Goal: Task Accomplishment & Management: Complete application form

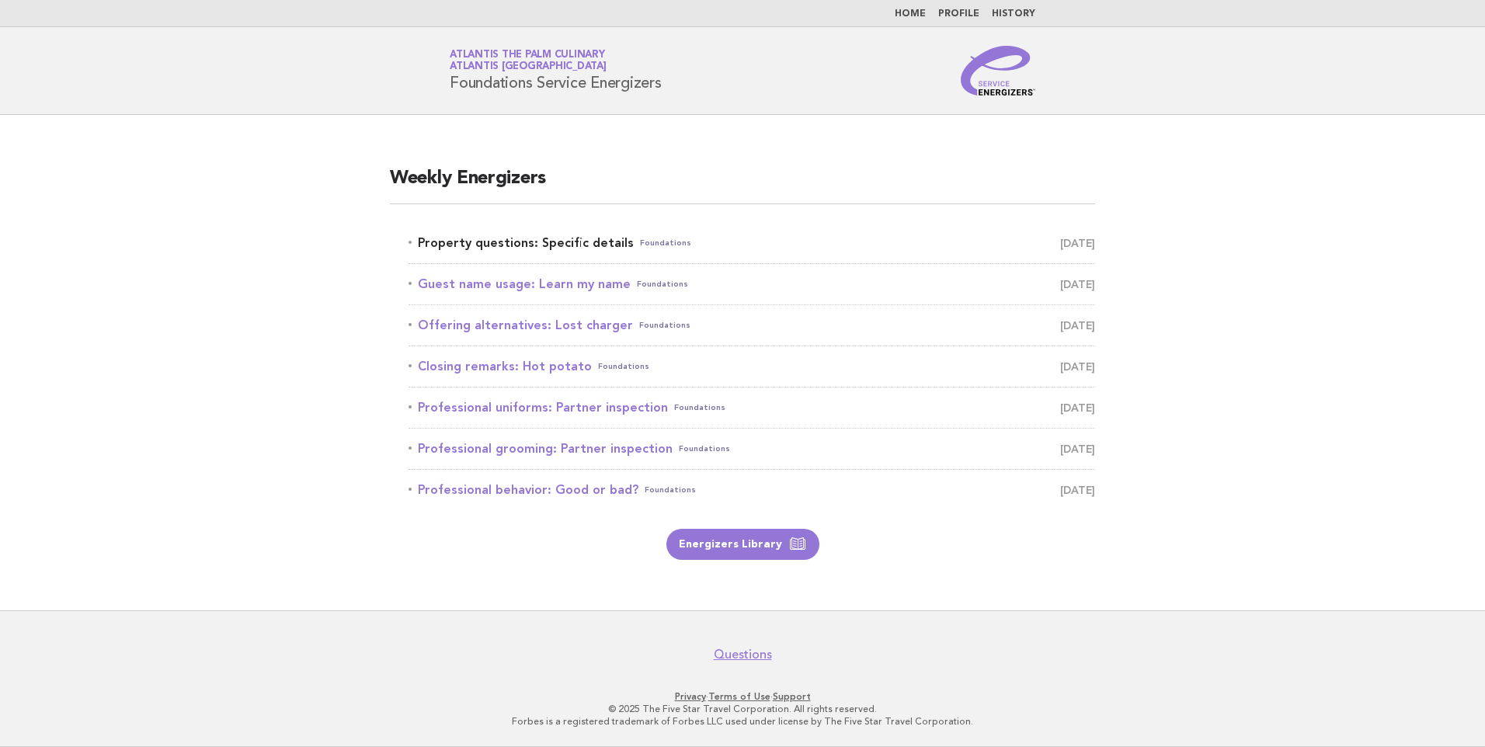
click at [567, 241] on link "Property questions: Specific details Foundations September 27" at bounding box center [752, 243] width 687 height 22
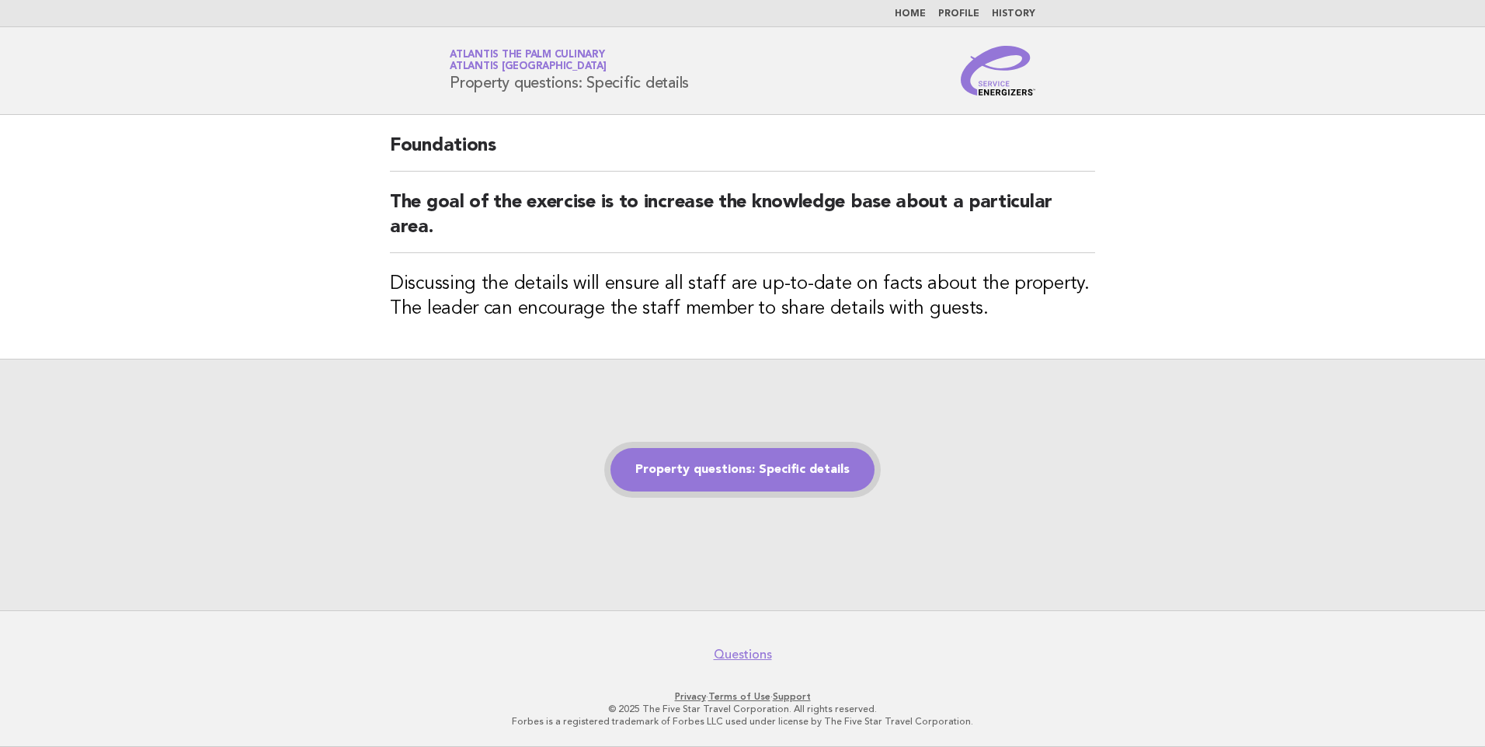
click at [688, 468] on link "Property questions: Specific details" at bounding box center [743, 470] width 264 height 44
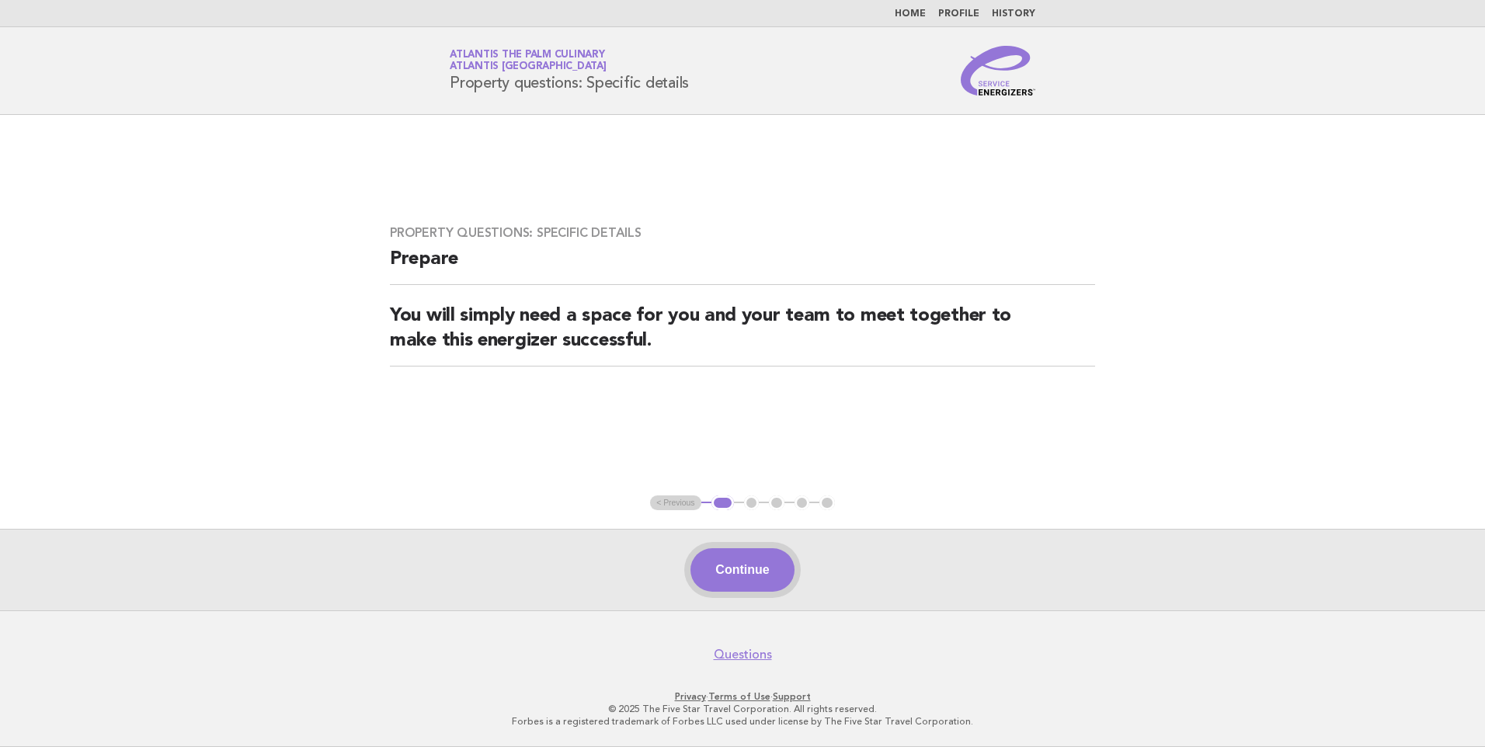
click at [739, 573] on button "Continue" at bounding box center [742, 570] width 103 height 44
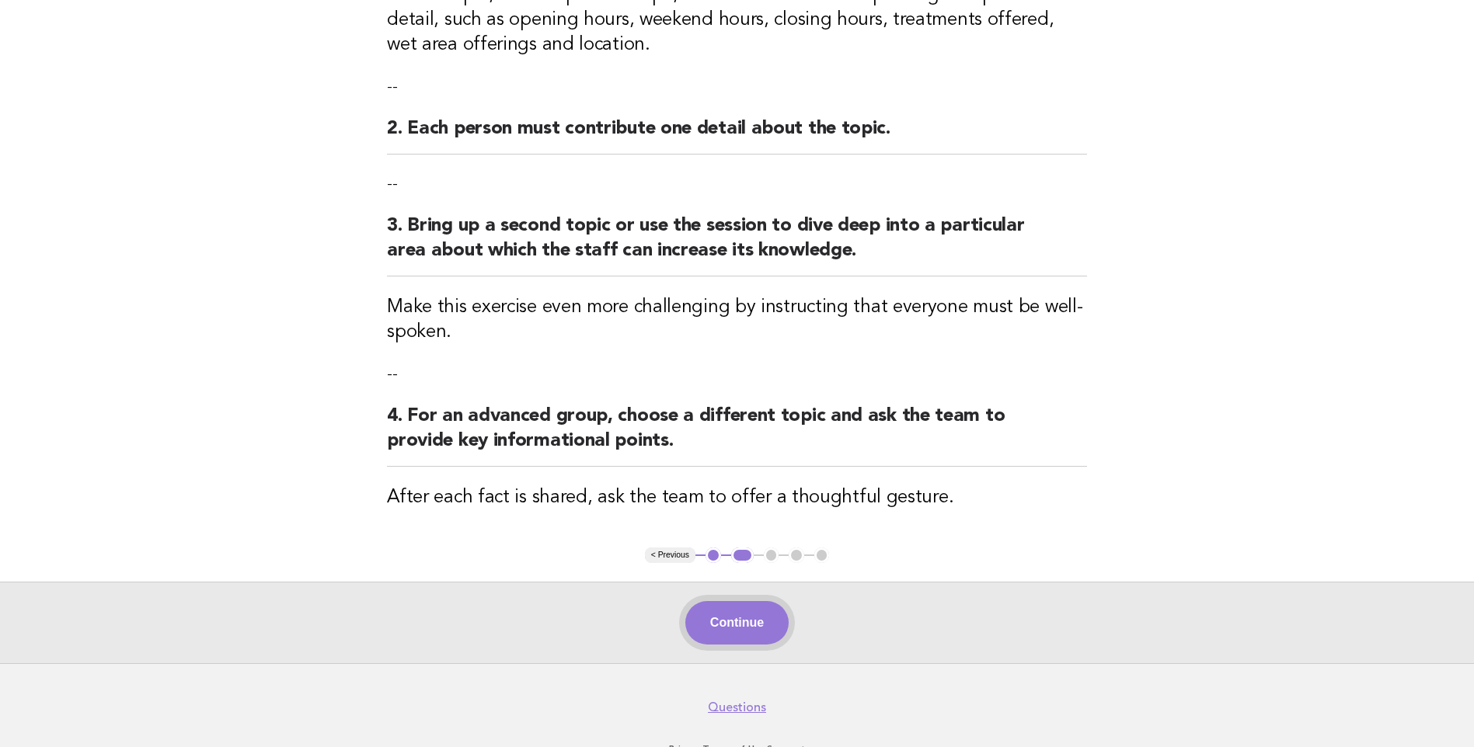
click at [756, 623] on button "Continue" at bounding box center [736, 623] width 103 height 44
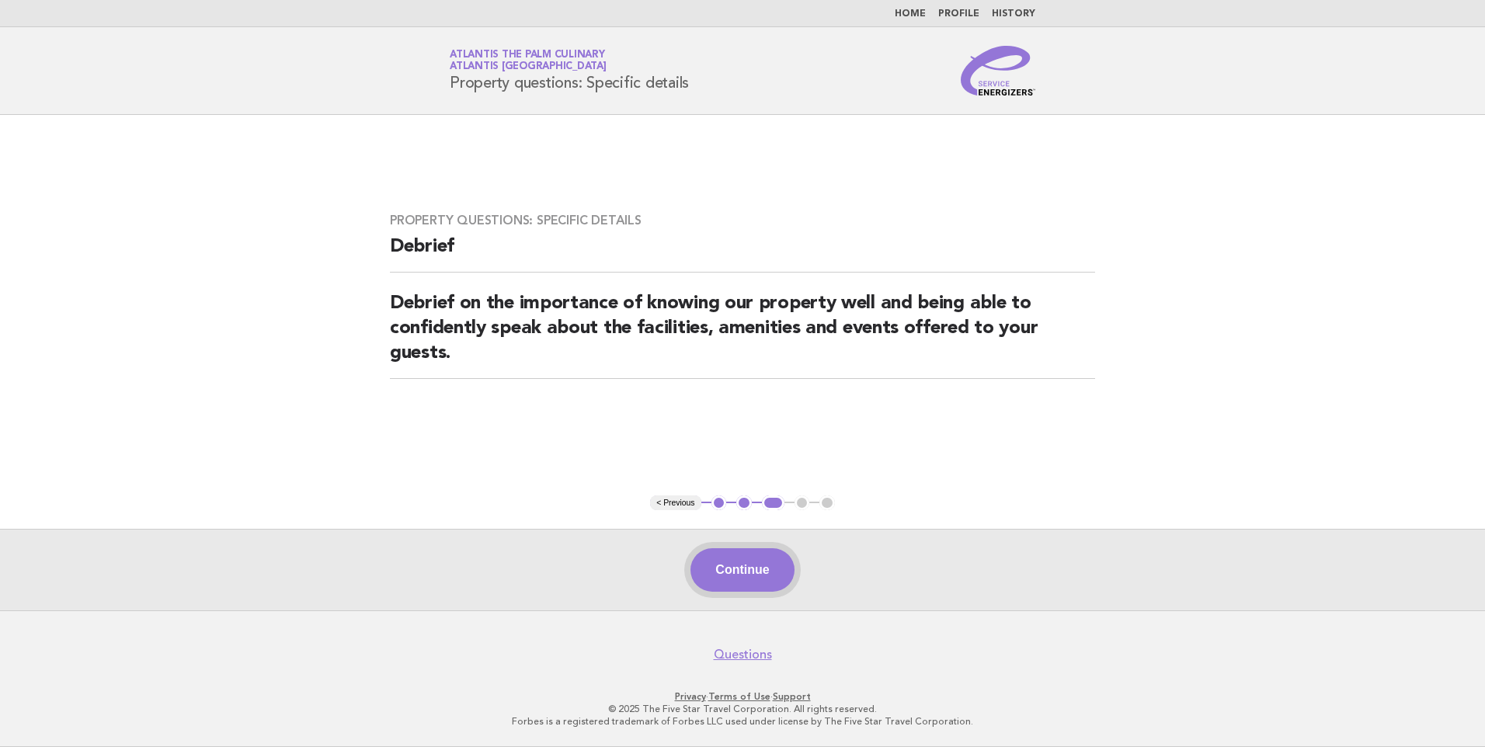
click at [749, 578] on button "Continue" at bounding box center [742, 570] width 103 height 44
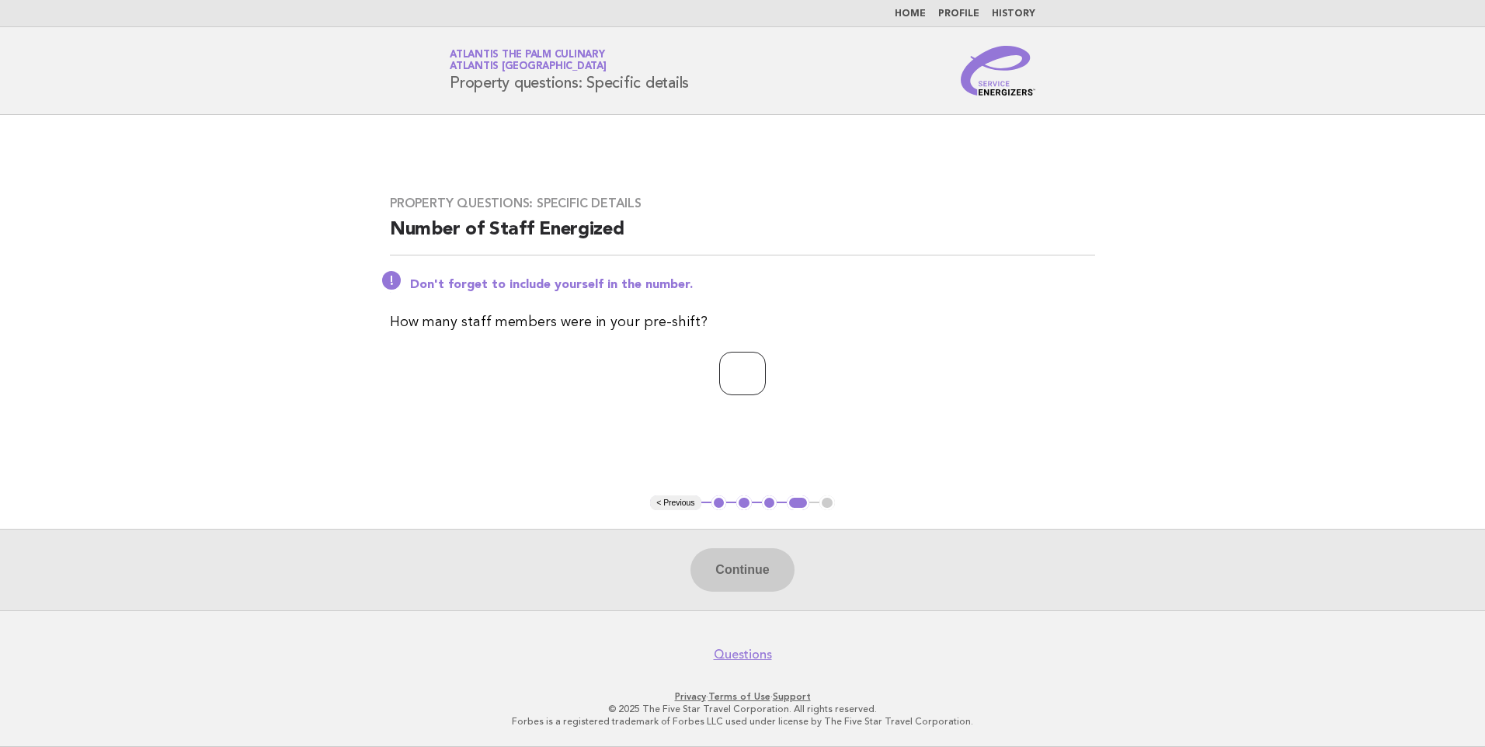
click at [733, 376] on input "number" at bounding box center [742, 374] width 47 height 44
type input "**"
click at [740, 569] on button "Continue" at bounding box center [742, 570] width 103 height 44
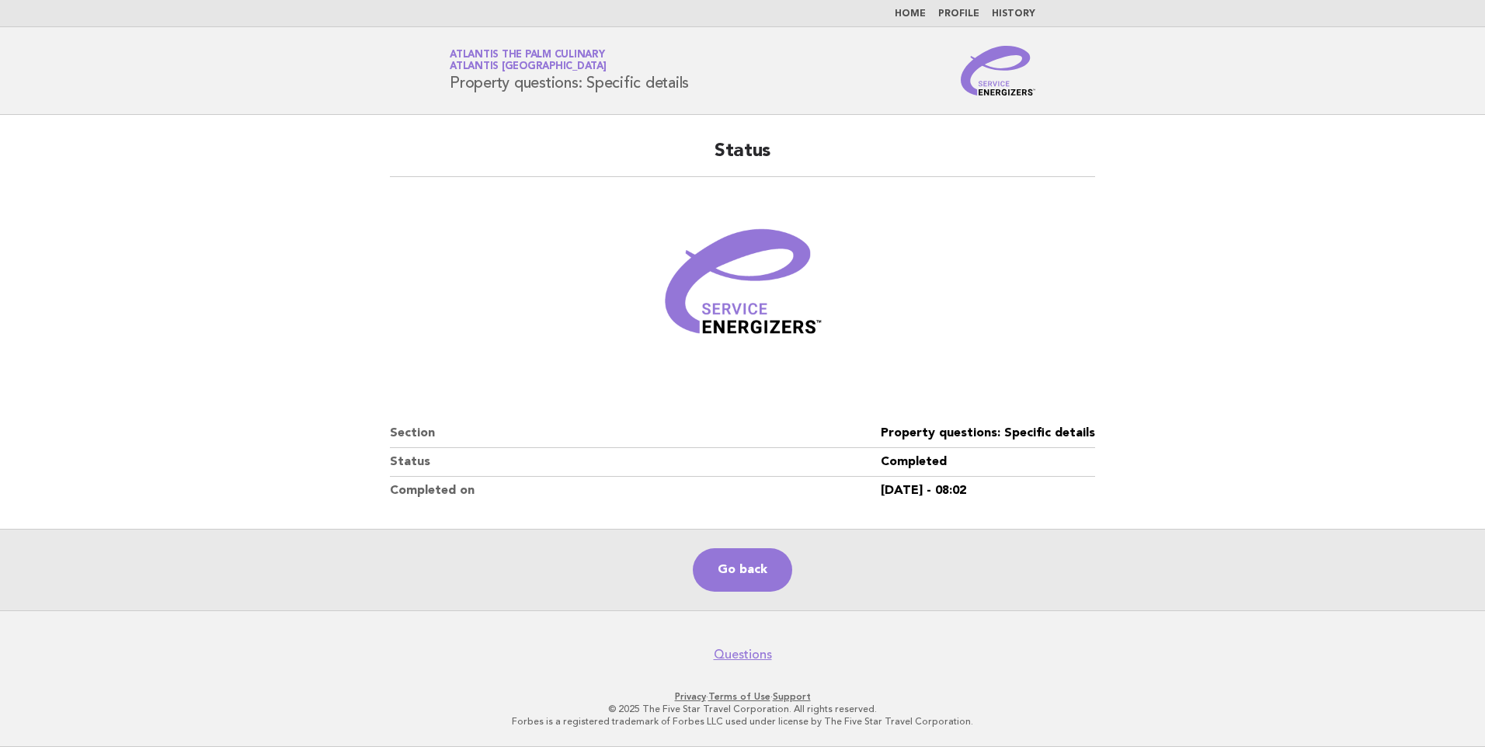
click at [217, 360] on main "Status Section Property questions: Specific details Status Completed Completed …" at bounding box center [742, 363] width 1485 height 496
click at [100, 330] on main "Status Section Property questions: Specific details Status Completed Completed …" at bounding box center [742, 363] width 1485 height 496
